Goal: Find specific page/section: Locate a particular part of the current website

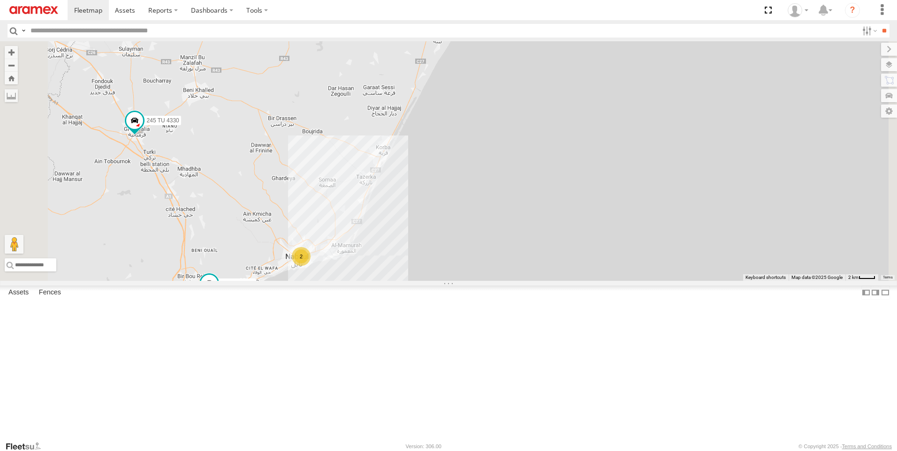
drag, startPoint x: 486, startPoint y: 225, endPoint x: 486, endPoint y: 247, distance: 22.1
click at [486, 247] on div "241 TU 2027 245 TU 4330 247 TU 7028 245 TU 4329 231 TU 3162 2" at bounding box center [448, 161] width 897 height 240
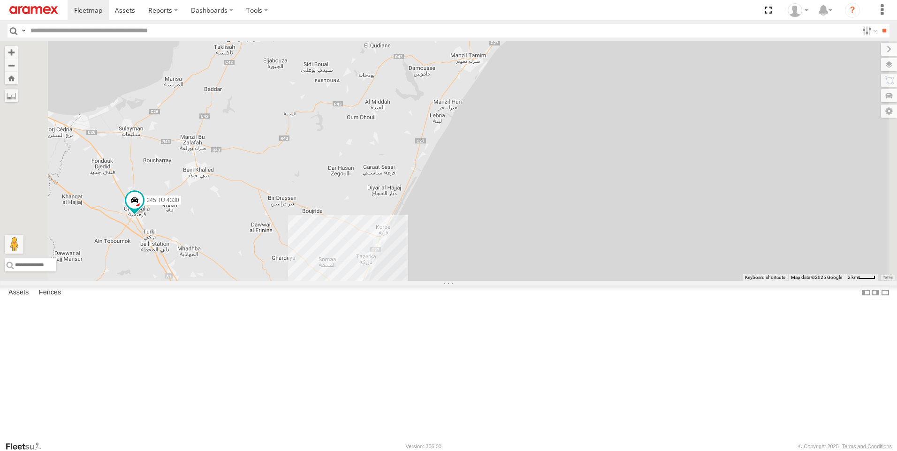
drag, startPoint x: 482, startPoint y: 234, endPoint x: 482, endPoint y: 258, distance: 23.9
click at [482, 258] on div "241 TU 2027 245 TU 4330 247 TU 7028 245 TU 4329 231 TU 3162 2" at bounding box center [448, 161] width 897 height 240
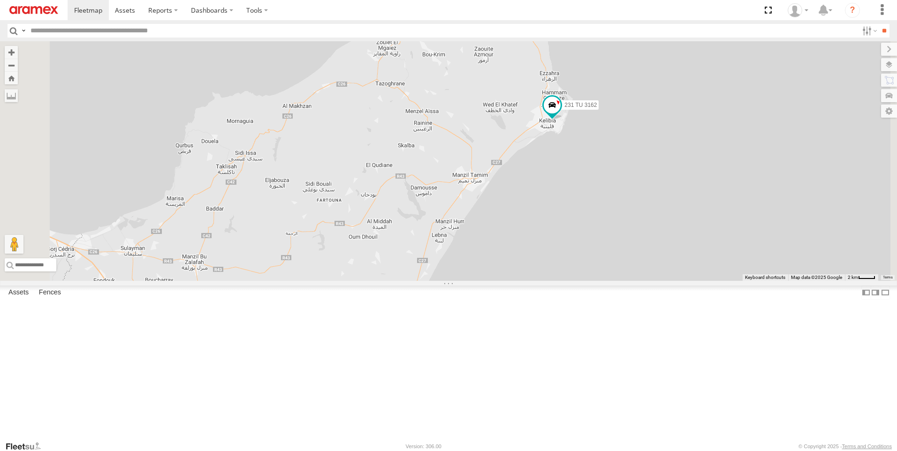
drag, startPoint x: 503, startPoint y: 206, endPoint x: 505, endPoint y: 213, distance: 7.3
click at [505, 213] on div "241 TU 2027 245 TU 4330 247 TU 7028 245 TU 4329 231 TU 3162 2" at bounding box center [448, 161] width 897 height 240
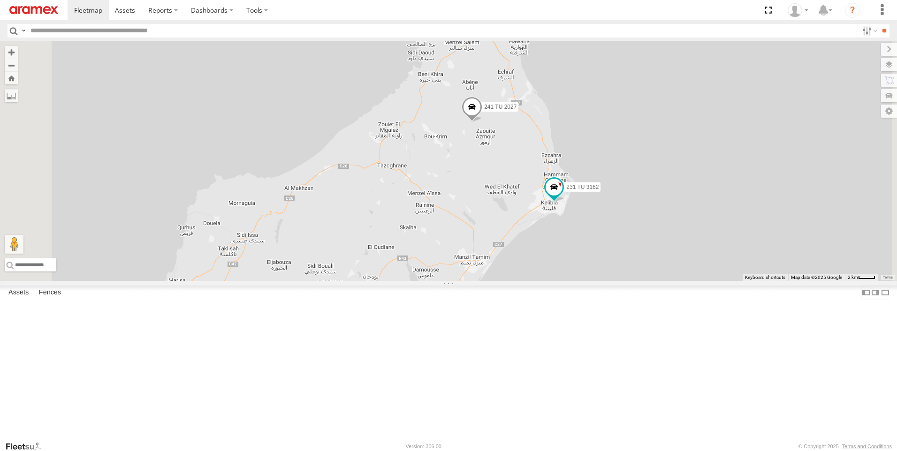
drag, startPoint x: 503, startPoint y: 208, endPoint x: 503, endPoint y: 289, distance: 80.3
click at [503, 281] on div "241 TU 2027 245 TU 4330 247 TU 7028 245 TU 4329 231 TU 3162 2" at bounding box center [448, 161] width 897 height 240
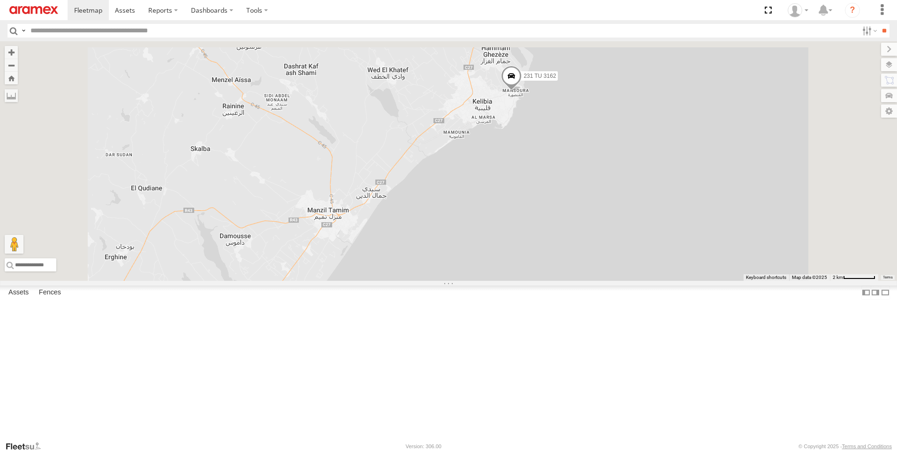
drag, startPoint x: 606, startPoint y: 155, endPoint x: 613, endPoint y: 275, distance: 119.9
click at [613, 275] on div "241 TU 2027 245 TU 4330 247 TU 7028 245 TU 4329 231 TU 3162" at bounding box center [448, 161] width 897 height 240
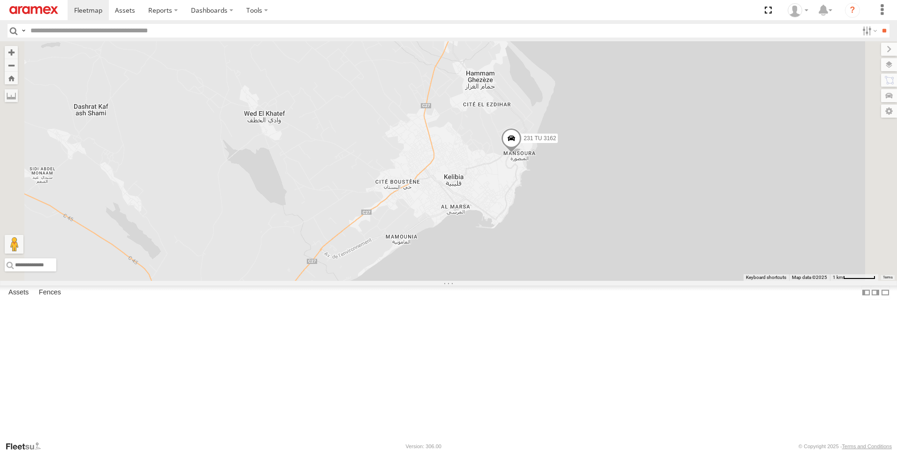
click at [522, 153] on span at bounding box center [511, 140] width 21 height 25
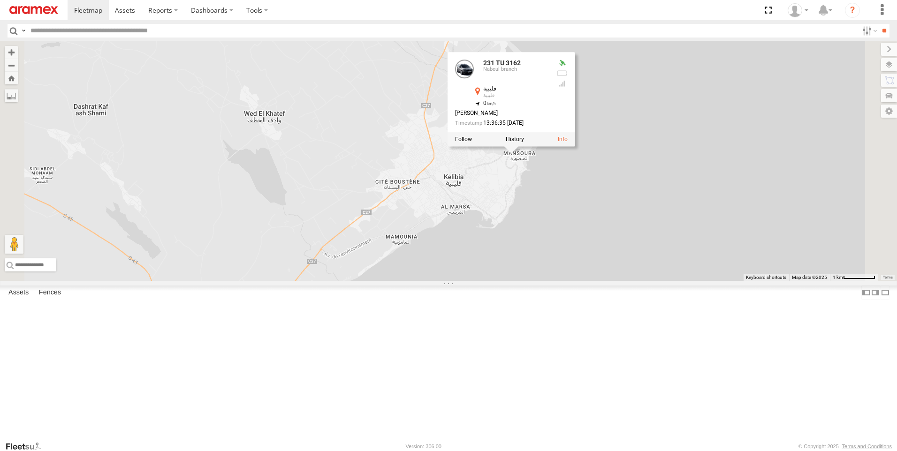
drag, startPoint x: 399, startPoint y: 221, endPoint x: 432, endPoint y: 44, distance: 179.9
click at [404, 218] on div "241 TU 2027 245 TU 4330 247 TU 7028 245 TU 4329 231 TU 3162 231 TU 3162 [GEOGRA…" at bounding box center [448, 161] width 897 height 240
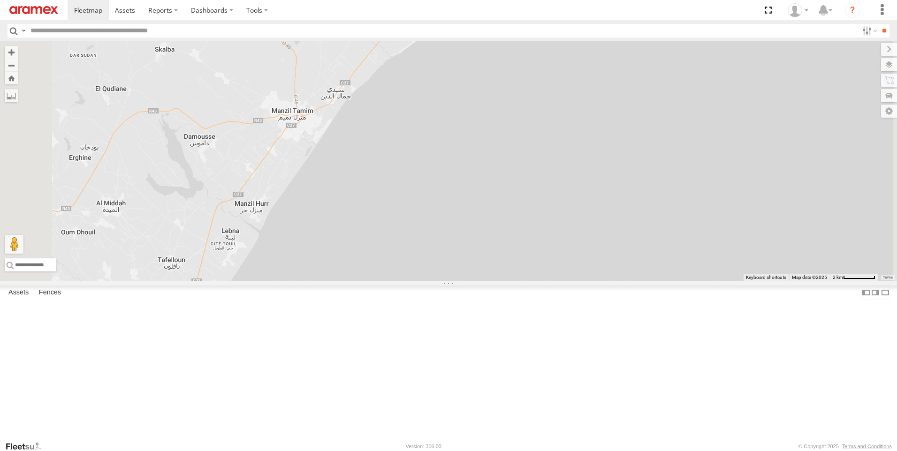
drag, startPoint x: 626, startPoint y: 217, endPoint x: 631, endPoint y: 253, distance: 36.6
click at [631, 253] on div "241 TU 2027 245 TU 4330 241 TU 8769 247 TU 7028 245 TU 4329 231 TU 3162 246 TU …" at bounding box center [448, 161] width 897 height 240
